Goal: Information Seeking & Learning: Learn about a topic

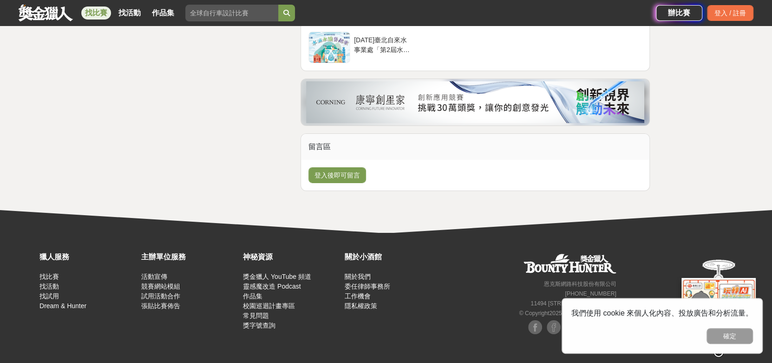
scroll to position [2184, 0]
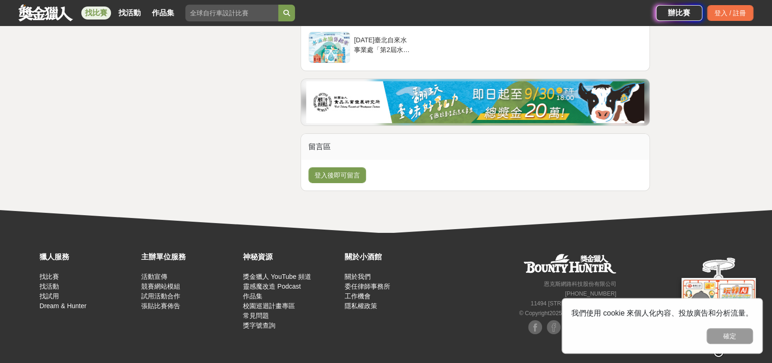
click at [606, 16] on div "第九屆愛明兒童美術獎 2025『我的暑假』兒童繪畫比賽" at bounding box center [609, 7] width 58 height 18
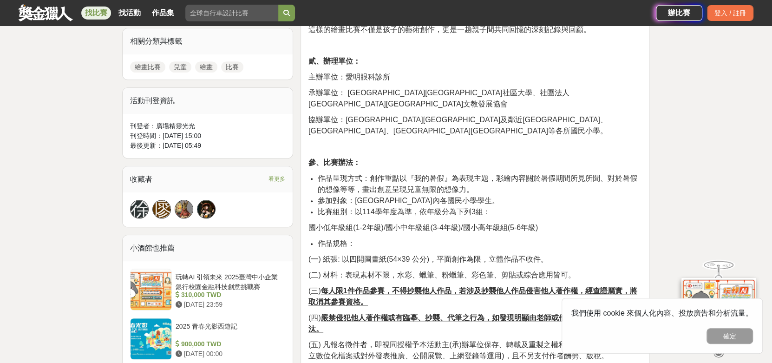
scroll to position [465, 0]
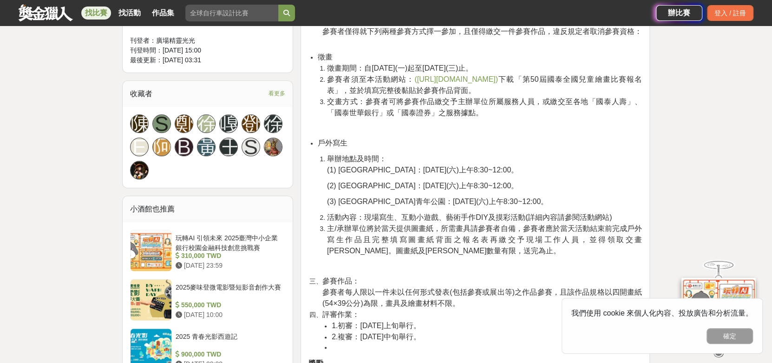
scroll to position [504, 0]
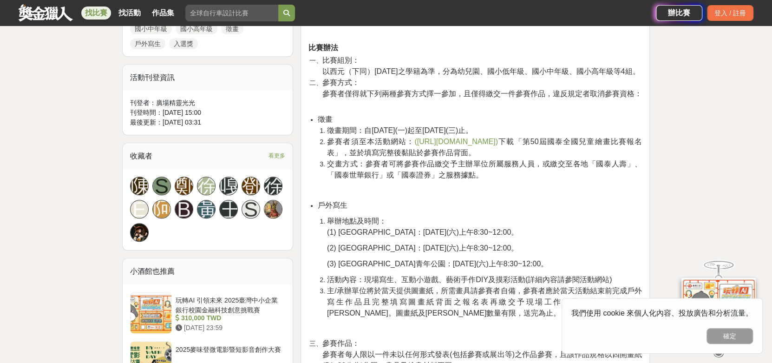
click at [498, 145] on span "([URL][DOMAIN_NAME])" at bounding box center [457, 142] width 84 height 8
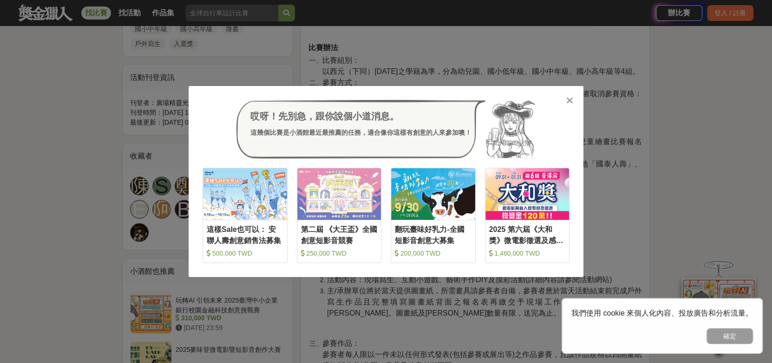
click at [26, 228] on div "哎呀！先別急，跟你說個小道消息。 這幾個比賽是小酒館最近最推薦的任務，適合像你這樣有創意的人來參加噢！ 收藏 這樣Sale也可以： 安聯人壽創意銷售法募集 5…" at bounding box center [386, 181] width 772 height 363
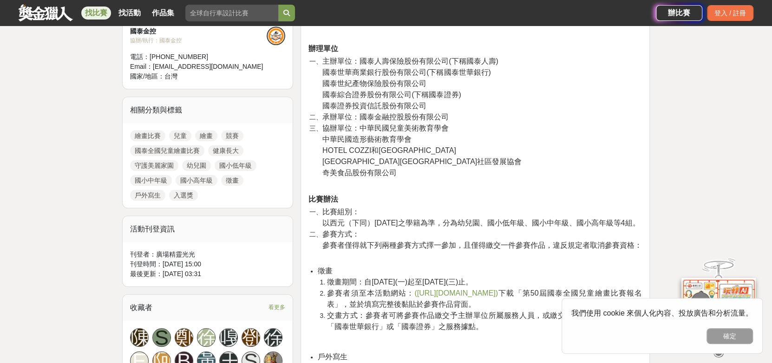
scroll to position [372, 0]
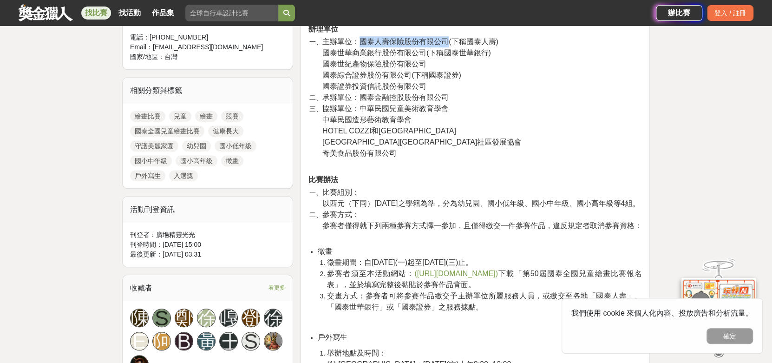
drag, startPoint x: 364, startPoint y: 69, endPoint x: 450, endPoint y: 66, distance: 86.0
click at [450, 46] on span "主辦單位：國泰人壽保險股份有限公司(下稱國泰人壽)" at bounding box center [411, 42] width 176 height 8
copy span "國泰人壽保險股份有限公司"
click at [323, 68] on li "主辦單位：國泰人壽保險股份有限公司(下稱國泰人壽) 國泰世華商業銀行股份有限公司(下稱國泰世華銀行) 國泰世紀產物保險股份有限公司 國泰綜合證券股份有限公司(…" at bounding box center [483, 64] width 320 height 56
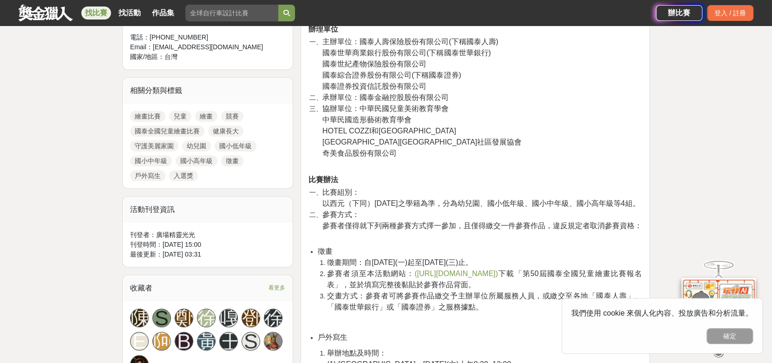
click at [323, 68] on li "主辦單位：國泰人壽保險股份有限公司(下稱國泰人壽) 國泰世華商業銀行股份有限公司(下稱國泰世華銀行) 國泰世紀產物保險股份有限公司 國泰綜合證券股份有限公司(…" at bounding box center [483, 64] width 320 height 56
click at [330, 46] on span "主辦單位：國泰人壽保險股份有限公司(下稱國泰人壽)" at bounding box center [411, 42] width 176 height 8
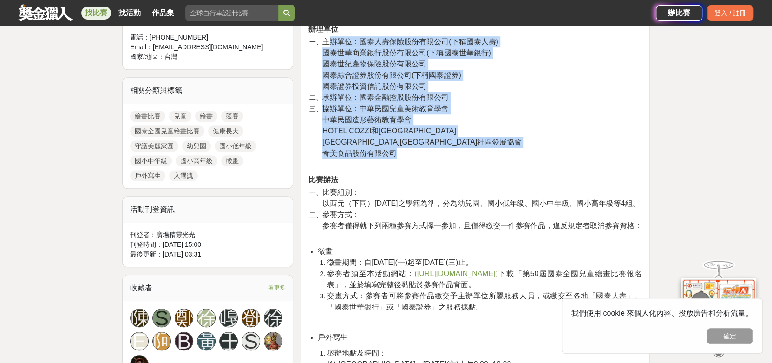
drag, startPoint x: 330, startPoint y: 65, endPoint x: 486, endPoint y: 190, distance: 199.7
click at [486, 169] on ol "主辦單位：國泰人壽保險股份有限公司(下稱國泰人壽) 國泰世華商業銀行股份有限公司(下稱國泰世華銀行) 國泰世紀產物保險股份有限公司 國泰綜合證券股份有限公司(…" at bounding box center [476, 102] width 334 height 132
drag, startPoint x: 328, startPoint y: 68, endPoint x: 404, endPoint y: 207, distance: 158.5
click at [404, 169] on ol "主辦單位：國泰人壽保險股份有限公司(下稱國泰人壽) 國泰世華商業銀行股份有限公司(下稱國泰世華銀行) 國泰世紀產物保險股份有限公司 國泰綜合證券股份有限公司(…" at bounding box center [476, 102] width 334 height 132
copy ol "主辦單位：國泰人壽保險股份有限公司(下稱國泰人壽) 國泰世華商業銀行股份有限公司(下稱國泰世華銀行) 國泰世紀產物保險股份有限公司 國泰綜合證券股份有限公司(…"
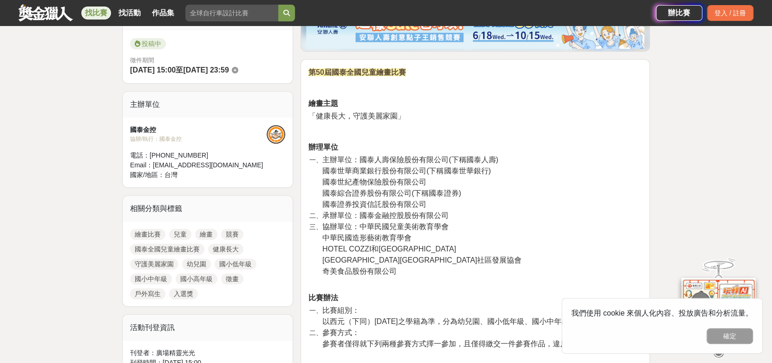
scroll to position [232, 0]
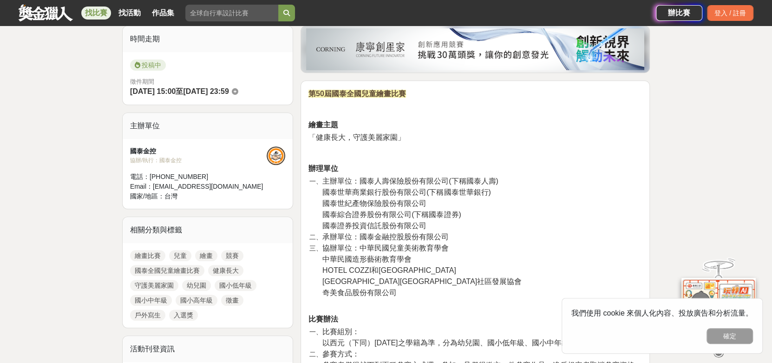
click at [430, 99] on p "第50屆國泰全國兒童繪畫比賽" at bounding box center [476, 93] width 334 height 11
drag, startPoint x: 426, startPoint y: 104, endPoint x: 310, endPoint y: 99, distance: 115.8
click at [310, 99] on p "第50屆國泰全國兒童繪畫比賽" at bounding box center [476, 93] width 334 height 11
copy strong "第50屆國泰全國兒童繪畫比賽"
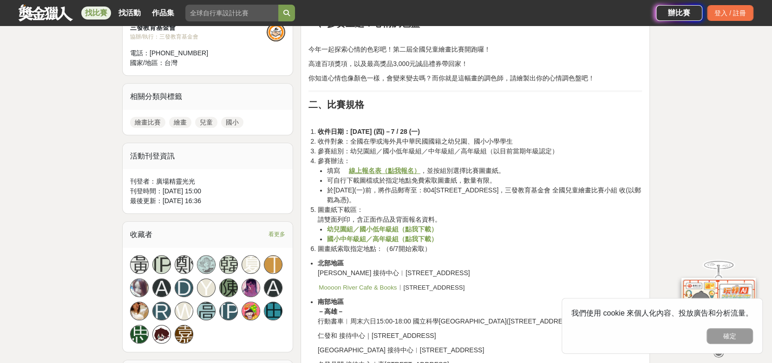
scroll to position [278, 0]
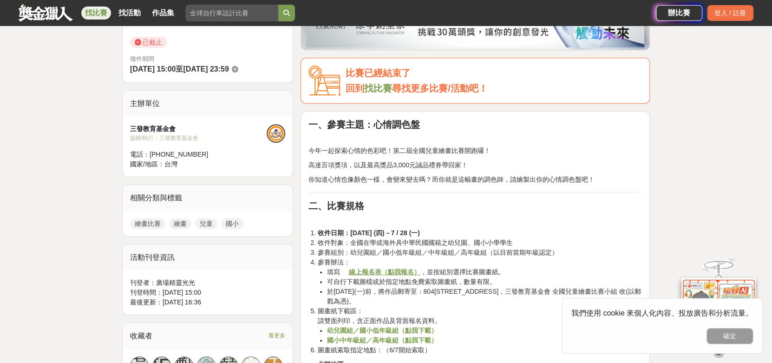
click at [167, 142] on div "協辦/執行： 三發教育基金會" at bounding box center [198, 138] width 137 height 8
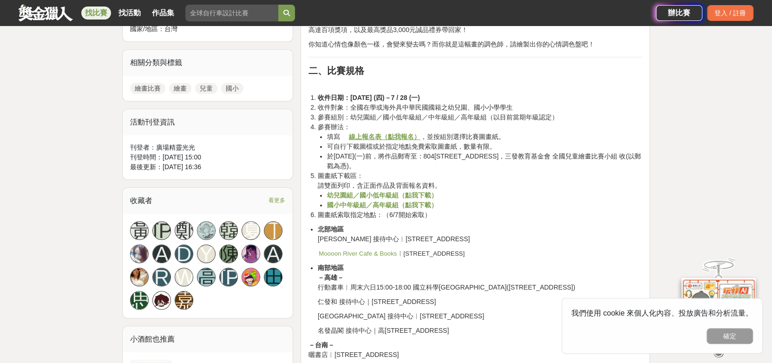
scroll to position [372, 0]
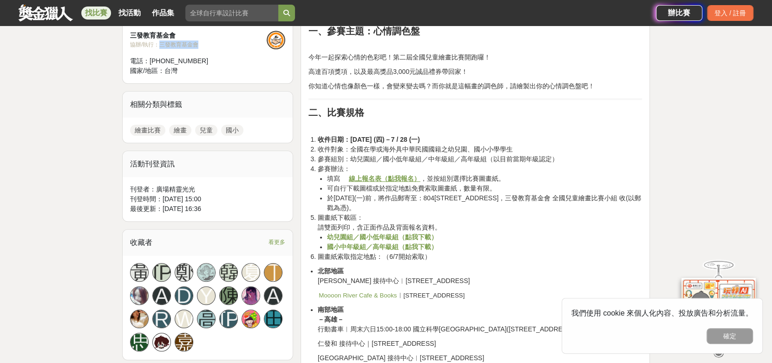
drag, startPoint x: 168, startPoint y: 87, endPoint x: 217, endPoint y: 91, distance: 48.9
click at [217, 49] on div "協辦/執行： 三發教育基金會" at bounding box center [198, 44] width 137 height 8
copy div "三發教育基金會"
